Goal: Task Accomplishment & Management: Manage account settings

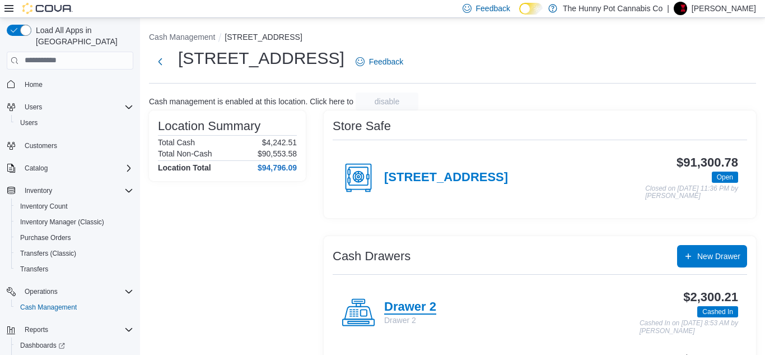
click at [398, 301] on h4 "Drawer 2" at bounding box center [410, 307] width 52 height 15
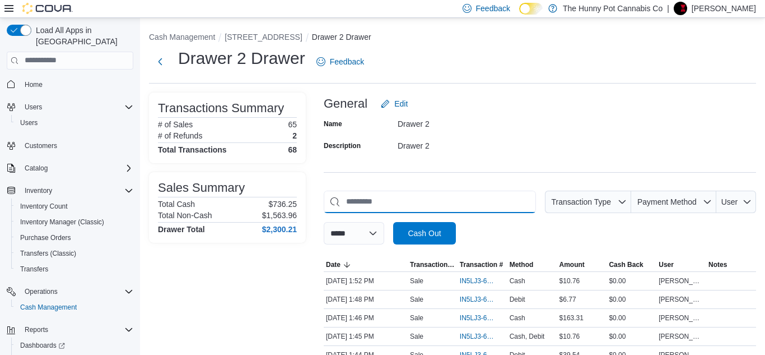
click at [346, 201] on input "This is a search bar. As you type, the results lower in the page will automatic…" at bounding box center [430, 202] width 212 height 22
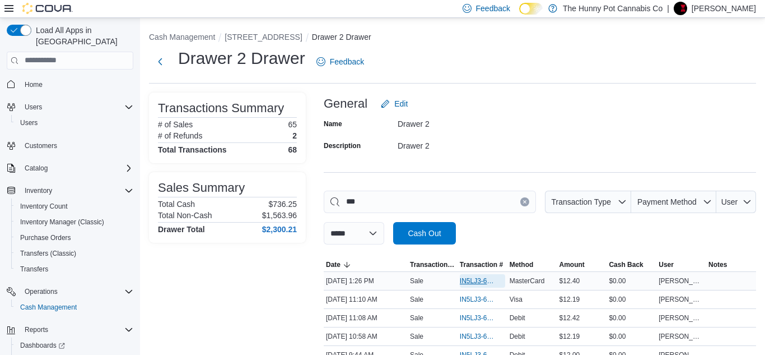
click at [472, 279] on span "IN5LJ3-6155426" at bounding box center [477, 280] width 34 height 9
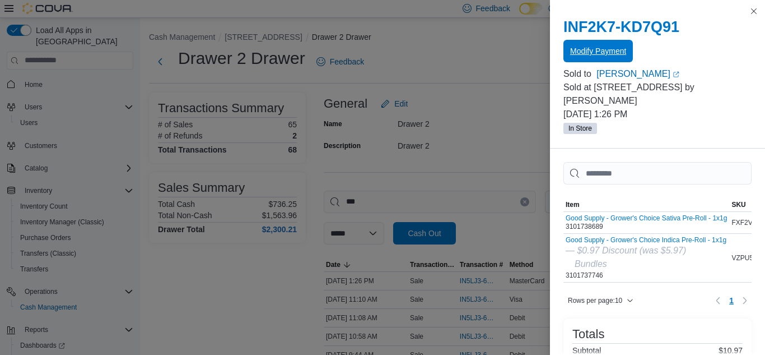
click at [593, 44] on span "Modify Payment" at bounding box center [598, 51] width 56 height 22
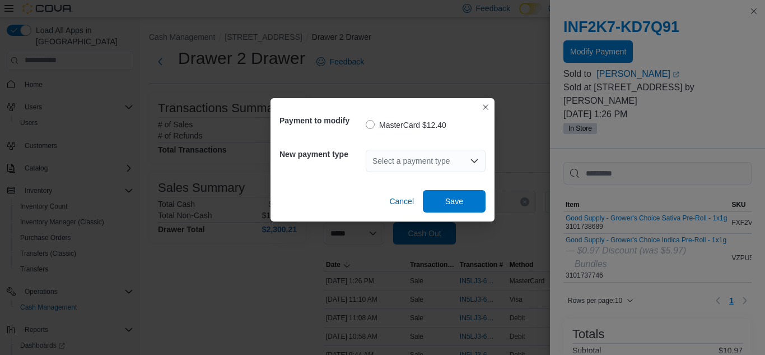
click at [398, 163] on div "Select a payment type" at bounding box center [426, 161] width 120 height 22
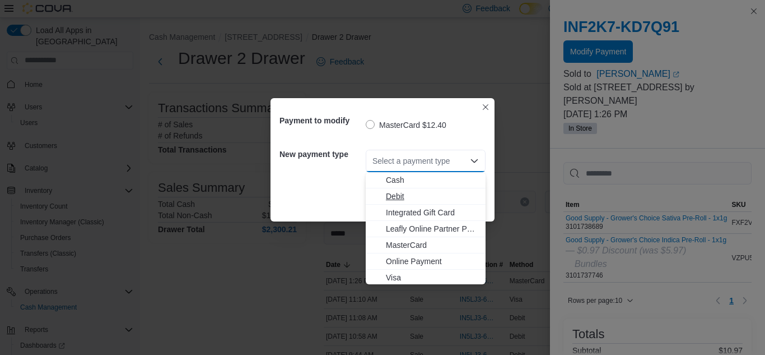
click at [401, 199] on span "Debit" at bounding box center [432, 196] width 93 height 11
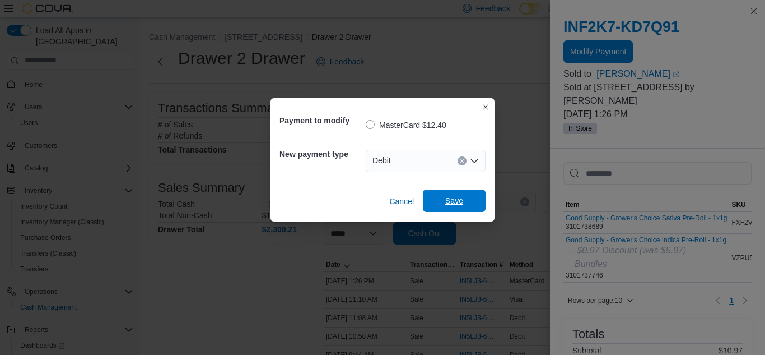
click at [444, 204] on span "Save" at bounding box center [454, 200] width 49 height 22
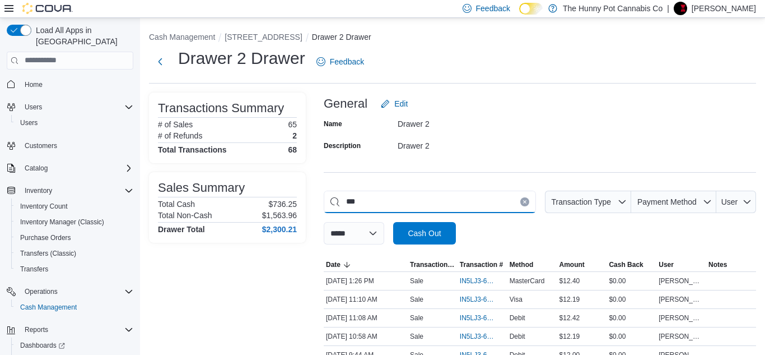
click at [379, 201] on input "***" at bounding box center [430, 202] width 212 height 22
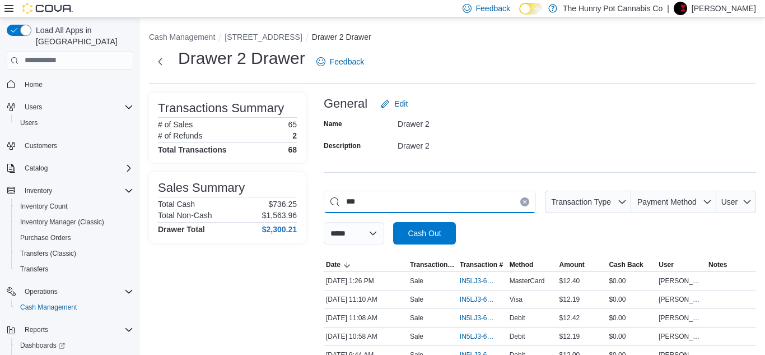
type input "*"
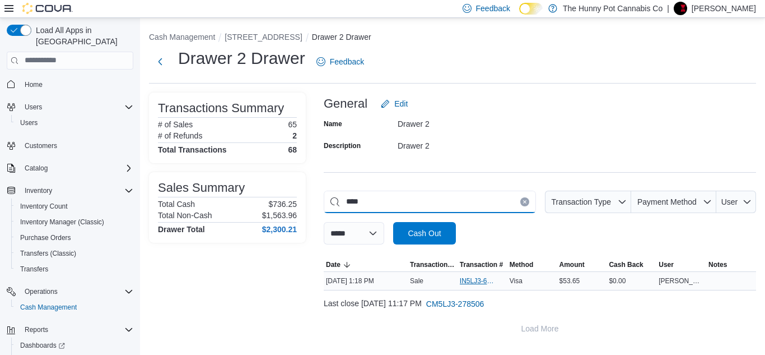
type input "****"
click at [476, 280] on span "IN5LJ3-6155357" at bounding box center [477, 280] width 34 height 9
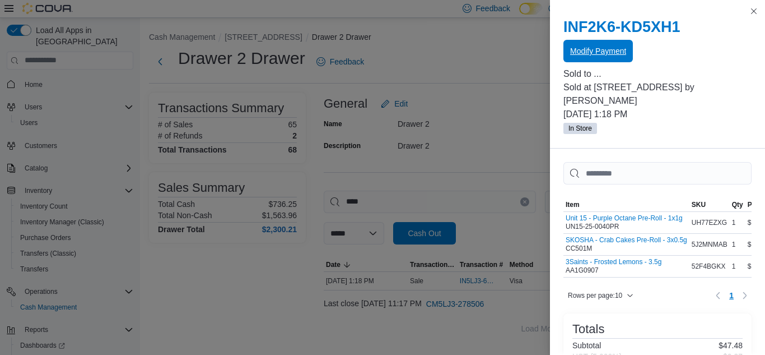
click at [597, 47] on span "Modify Payment" at bounding box center [598, 50] width 56 height 11
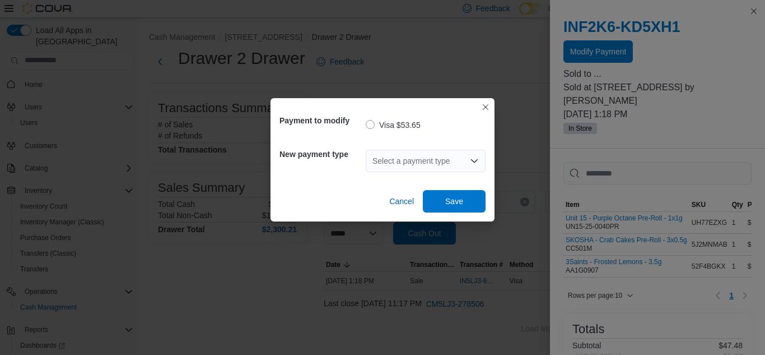
click at [378, 156] on div "Select a payment type" at bounding box center [426, 161] width 120 height 22
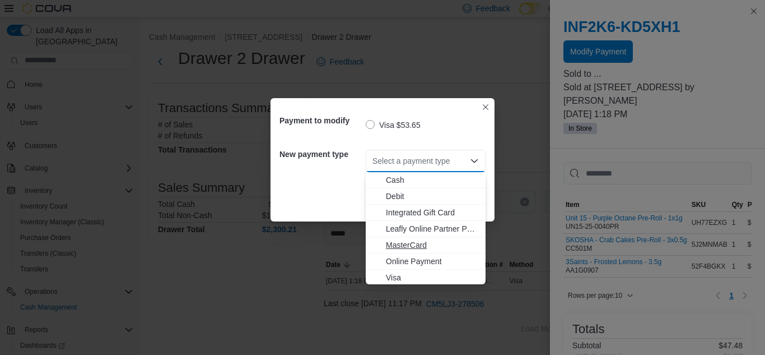
click at [412, 241] on span "MasterCard" at bounding box center [432, 244] width 93 height 11
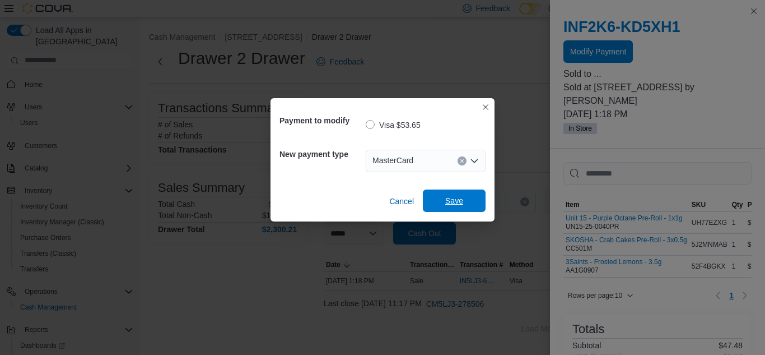
click at [442, 210] on span "Save" at bounding box center [454, 200] width 49 height 22
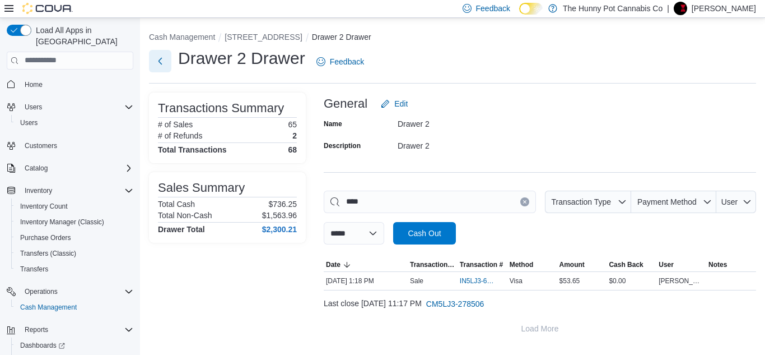
click at [164, 62] on button "Next" at bounding box center [160, 61] width 22 height 22
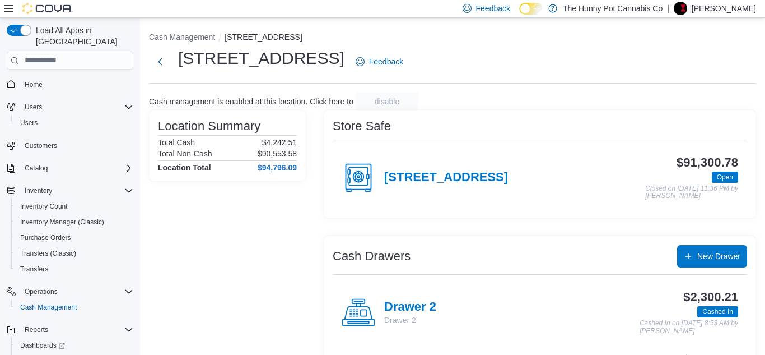
scroll to position [69, 0]
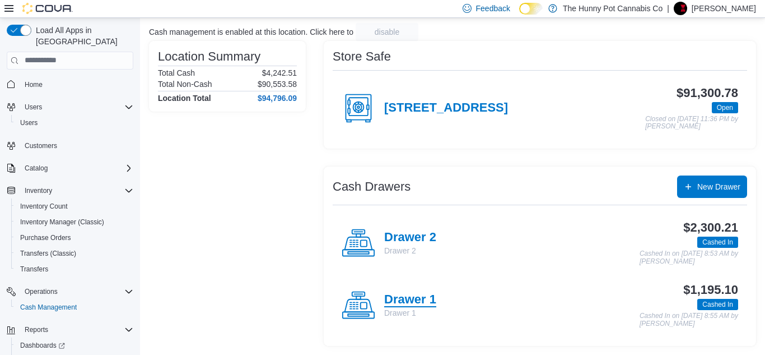
click at [422, 304] on h4 "Drawer 1" at bounding box center [410, 300] width 52 height 15
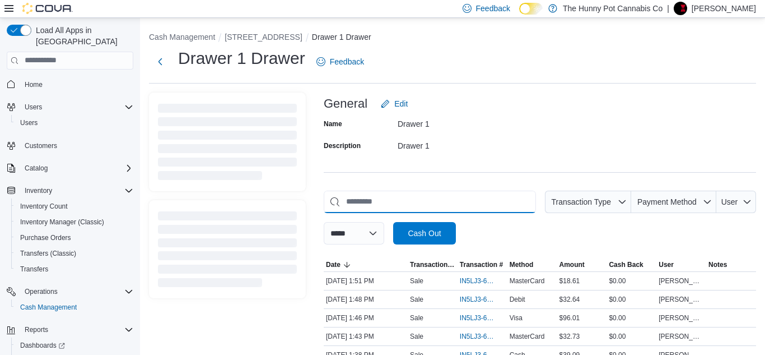
click at [385, 193] on input "This is a search bar. As you type, the results lower in the page will automatic…" at bounding box center [430, 202] width 212 height 22
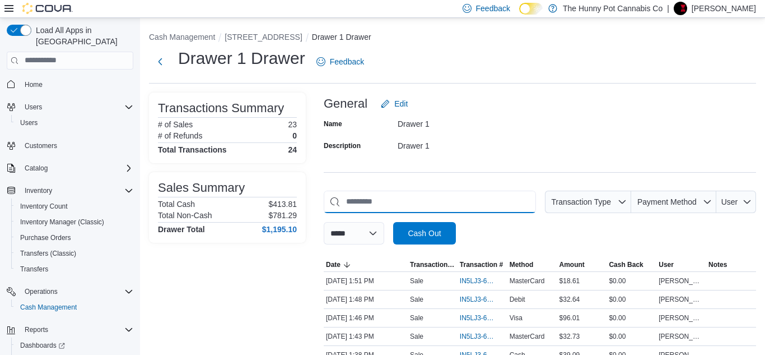
click at [384, 196] on input "This is a search bar. As you type, the results lower in the page will automatic…" at bounding box center [430, 202] width 212 height 22
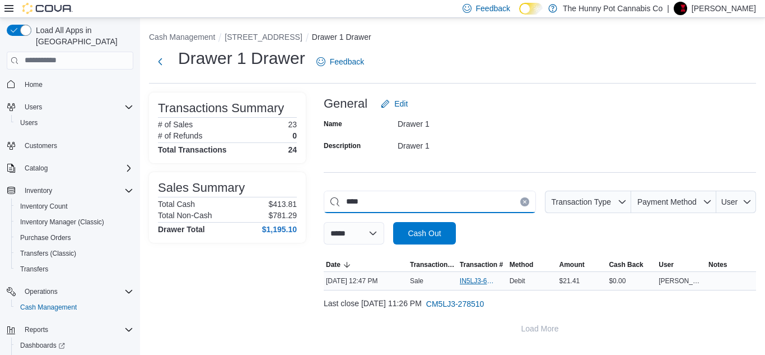
type input "****"
click at [474, 282] on span "IN5LJ3-6155109" at bounding box center [477, 280] width 34 height 9
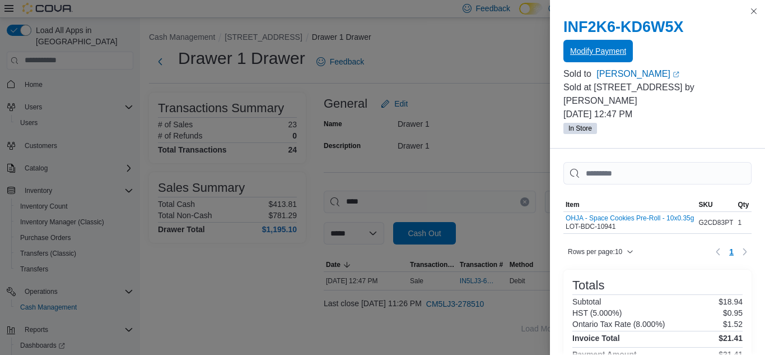
click at [582, 52] on span "Modify Payment" at bounding box center [598, 50] width 56 height 11
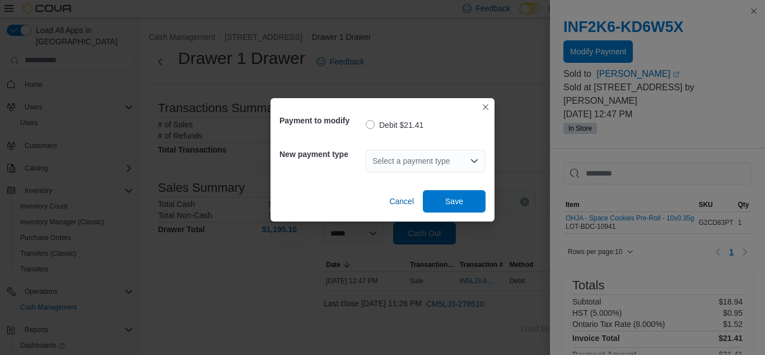
click at [416, 157] on div "Select a payment type" at bounding box center [426, 161] width 120 height 22
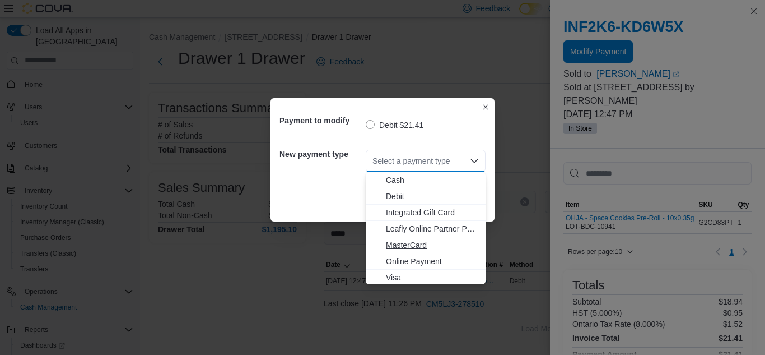
click at [396, 248] on span "MasterCard" at bounding box center [432, 244] width 93 height 11
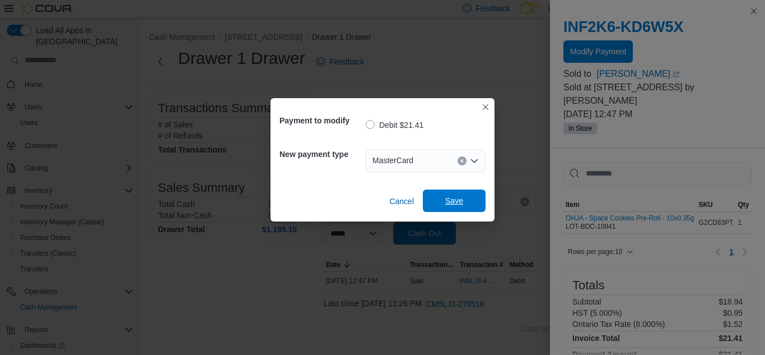
click at [447, 199] on span "Save" at bounding box center [454, 200] width 18 height 11
